Goal: Task Accomplishment & Management: Use online tool/utility

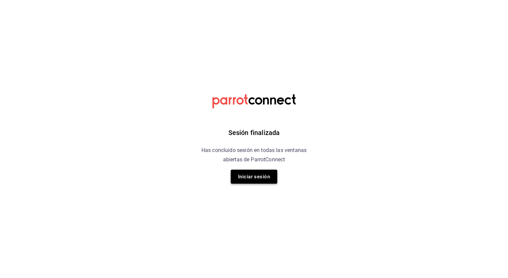
click at [265, 172] on button "Iniciar sesión" at bounding box center [254, 176] width 47 height 14
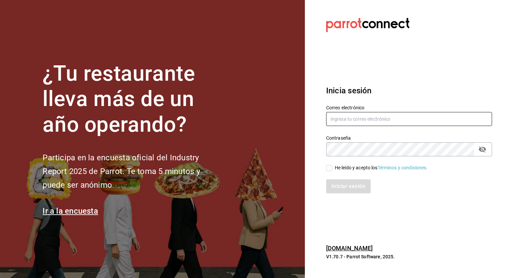
type input "[PERSON_NAME][EMAIL_ADDRESS][PERSON_NAME][DOMAIN_NAME]"
click at [331, 168] on input "He leído y acepto los Términos y condiciones." at bounding box center [329, 168] width 6 height 6
checkbox input "true"
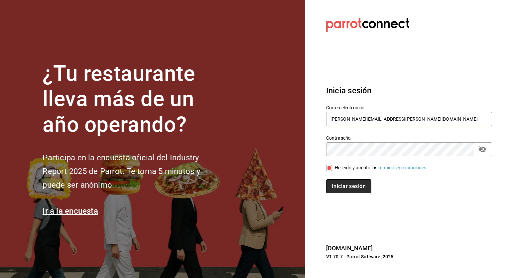
click at [356, 189] on button "Iniciar sesión" at bounding box center [348, 186] width 45 height 14
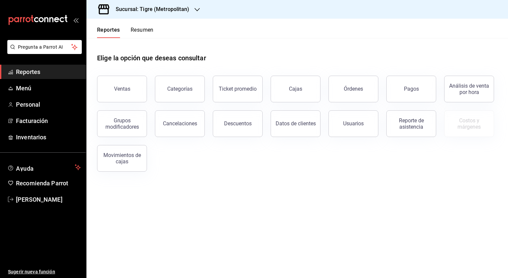
click at [158, 11] on h3 "Sucursal: Tigre (Metropolitan)" at bounding box center [149, 9] width 79 height 8
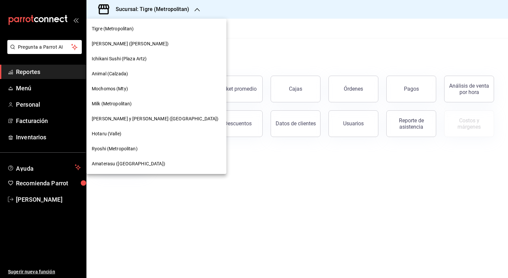
click at [106, 156] on div "Amaterasu ([GEOGRAPHIC_DATA])" at bounding box center [157, 163] width 140 height 15
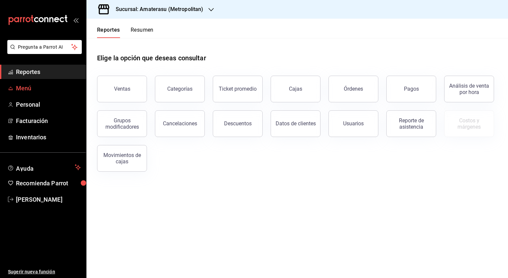
click at [21, 86] on span "Menú" at bounding box center [48, 88] width 65 height 9
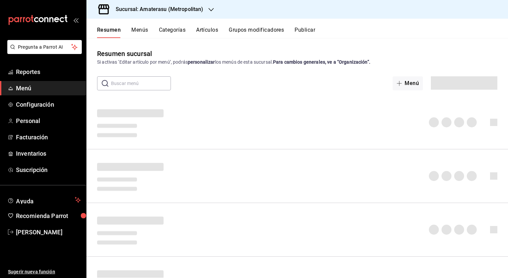
click at [210, 28] on button "Artículos" at bounding box center [207, 32] width 22 height 11
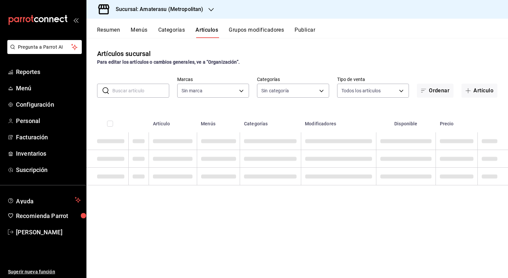
type input "e4cd7fcb-d45b-43ae-a99f-ad4ccfcd9032,f3afaab8-8c3d-4e49-a299-af9bdf6027b2"
click at [128, 87] on input "text" at bounding box center [140, 90] width 57 height 13
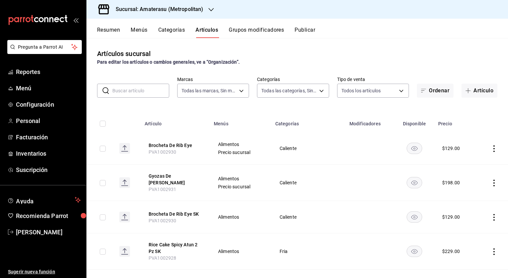
type input "0783145e-3d29-4bbb-828e-87c4a6ccf0c0,087d9878-8a04-48ff-ab24-0b3ef0fdf69f,f9a59…"
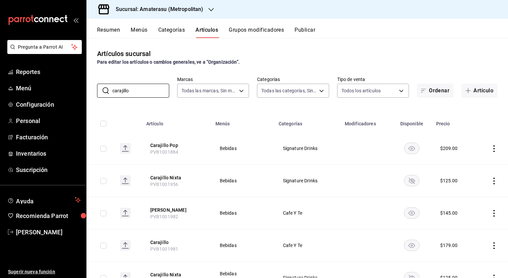
type input "carajillo"
